Goal: Information Seeking & Learning: Learn about a topic

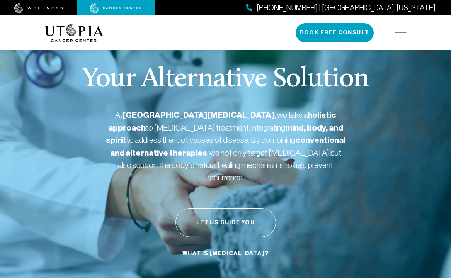
drag, startPoint x: 195, startPoint y: 136, endPoint x: 227, endPoint y: 144, distance: 33.1
click at [214, 140] on strong "conventional and alternative therapies" at bounding box center [227, 146] width 235 height 23
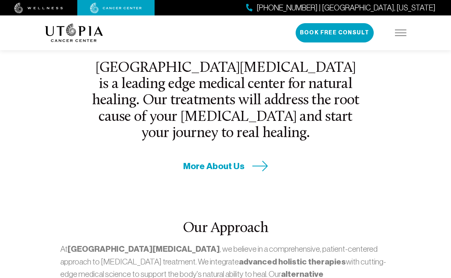
drag, startPoint x: 188, startPoint y: 124, endPoint x: 210, endPoint y: 132, distance: 23.8
click at [200, 131] on div "[GEOGRAPHIC_DATA][MEDICAL_DATA] is a leading edge medical center for natural he…" at bounding box center [226, 116] width 278 height 112
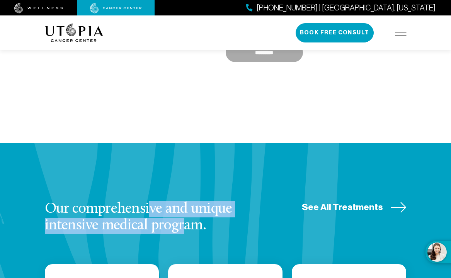
drag, startPoint x: 170, startPoint y: 160, endPoint x: 224, endPoint y: 165, distance: 54.7
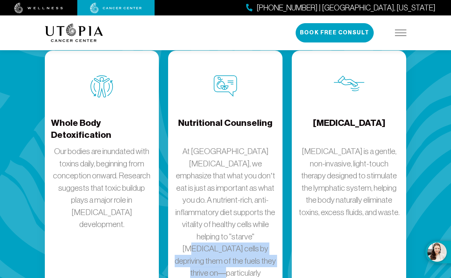
drag, startPoint x: 164, startPoint y: 177, endPoint x: 247, endPoint y: 166, distance: 83.5
click at [201, 207] on div "Nutritional Counseling At [GEOGRAPHIC_DATA][MEDICAL_DATA], we emphasize that wh…" at bounding box center [225, 208] width 124 height 314
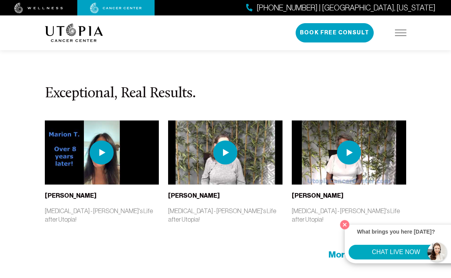
drag, startPoint x: 170, startPoint y: 173, endPoint x: 207, endPoint y: 189, distance: 41.0
click at [202, 188] on section "Exceptional, Real Results. [PERSON_NAME] [MEDICAL_DATA] - [PERSON_NAME]'s Life …" at bounding box center [225, 173] width 451 height 291
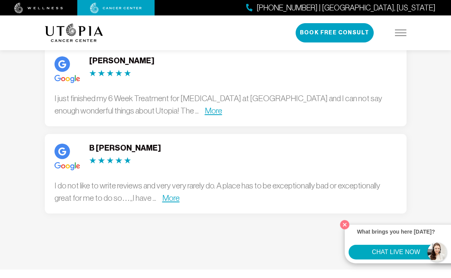
drag, startPoint x: 205, startPoint y: 231, endPoint x: 226, endPoint y: 239, distance: 21.9
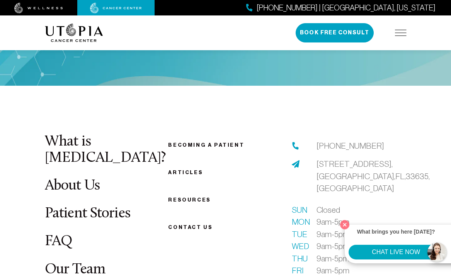
scroll to position [3427, 0]
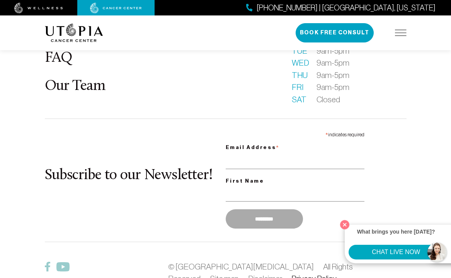
click at [291, 274] on link "Privacy Policy" at bounding box center [313, 278] width 45 height 9
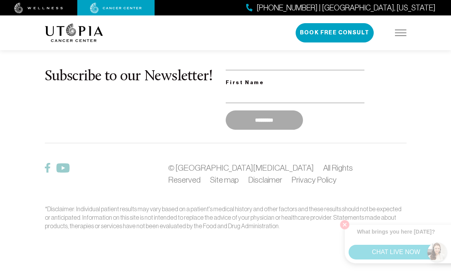
click at [291, 179] on link "Privacy Policy" at bounding box center [313, 179] width 45 height 9
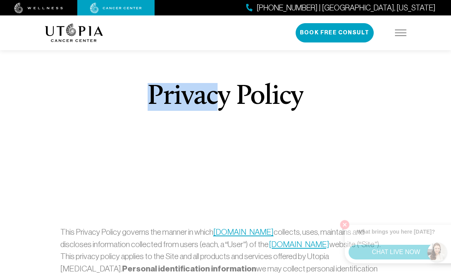
click at [258, 97] on h1 "Privacy Policy" at bounding box center [226, 97] width 156 height 28
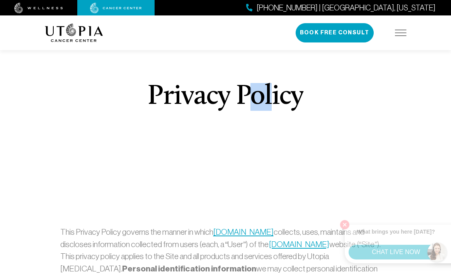
drag, startPoint x: 258, startPoint y: 127, endPoint x: 188, endPoint y: 172, distance: 83.2
click at [221, 147] on div "Privacy Policy" at bounding box center [225, 106] width 308 height 143
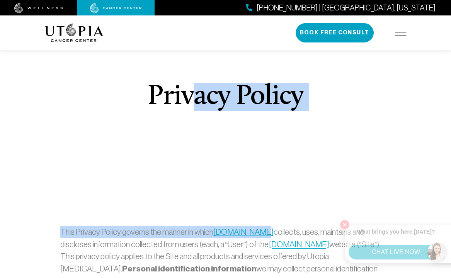
drag, startPoint x: 188, startPoint y: 172, endPoint x: 261, endPoint y: 232, distance: 93.8
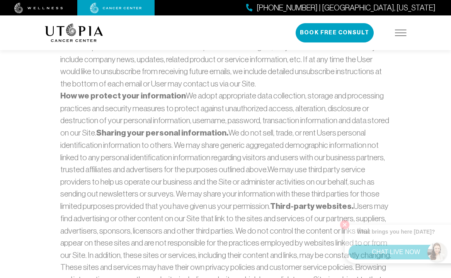
drag, startPoint x: 166, startPoint y: 132, endPoint x: 210, endPoint y: 136, distance: 44.5
click at [210, 136] on strong "Sharing your personal information." at bounding box center [162, 133] width 132 height 10
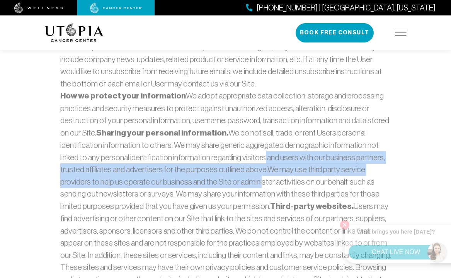
click at [256, 188] on p "How we protect your information We adopt appropriate data collection, storage a…" at bounding box center [225, 243] width 331 height 306
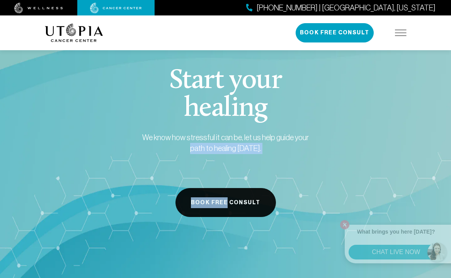
drag, startPoint x: 201, startPoint y: 183, endPoint x: 253, endPoint y: 199, distance: 53.7
click at [232, 206] on div "Start your healing We know how stressful it can be, let us help guide your path…" at bounding box center [225, 142] width 176 height 150
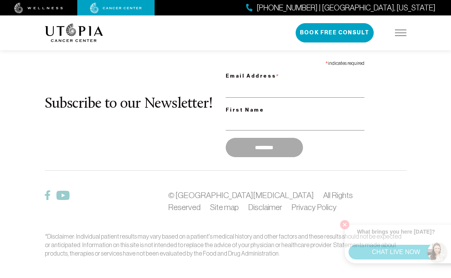
drag, startPoint x: 184, startPoint y: 143, endPoint x: 210, endPoint y: 143, distance: 26.6
click at [210, 143] on div "Subscribe to our Newsletter! * indicates required Email Address * First Name **…" at bounding box center [225, 109] width 361 height 104
click at [259, 200] on div "What is [MEDICAL_DATA]? About Us Patient Stories FAQ Our Team Becoming a patien…" at bounding box center [225, 68] width 371 height 378
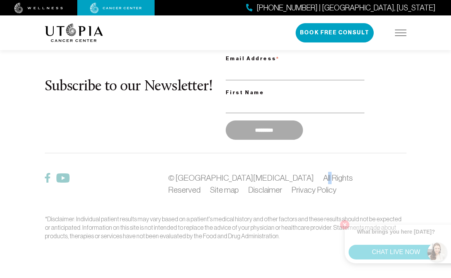
scroll to position [1418, 0]
